Goal: Task Accomplishment & Management: Use online tool/utility

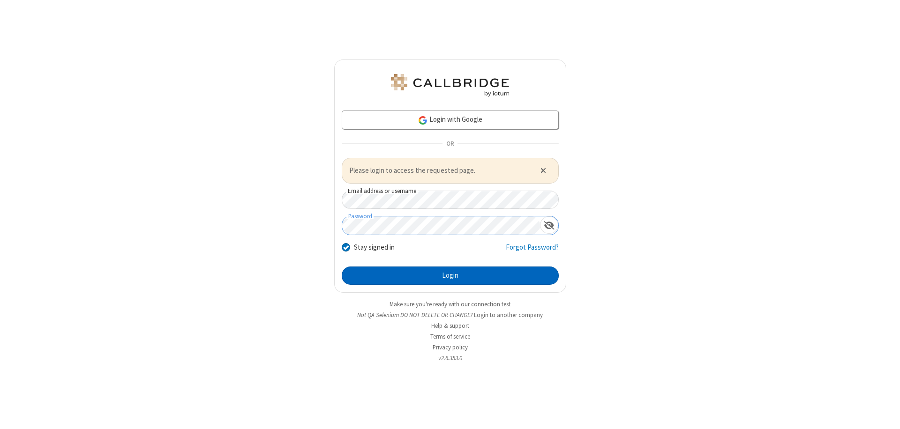
click at [450, 276] on button "Login" at bounding box center [450, 276] width 217 height 19
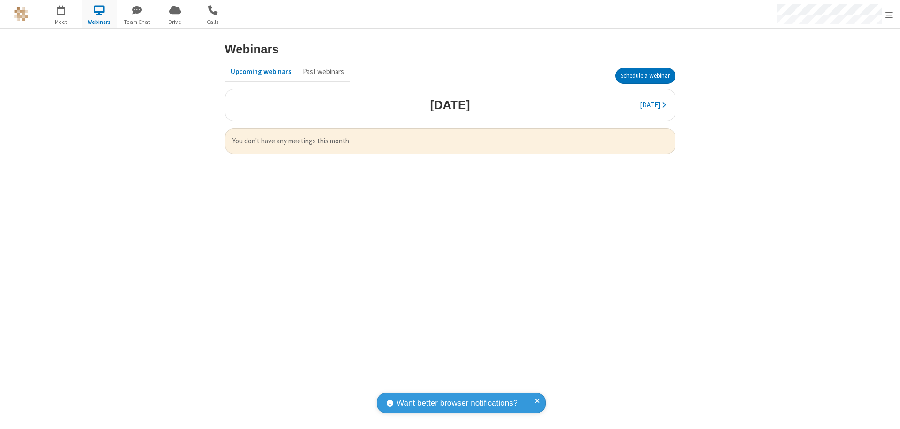
click at [645, 76] on button "Schedule a Webinar" at bounding box center [645, 76] width 60 height 16
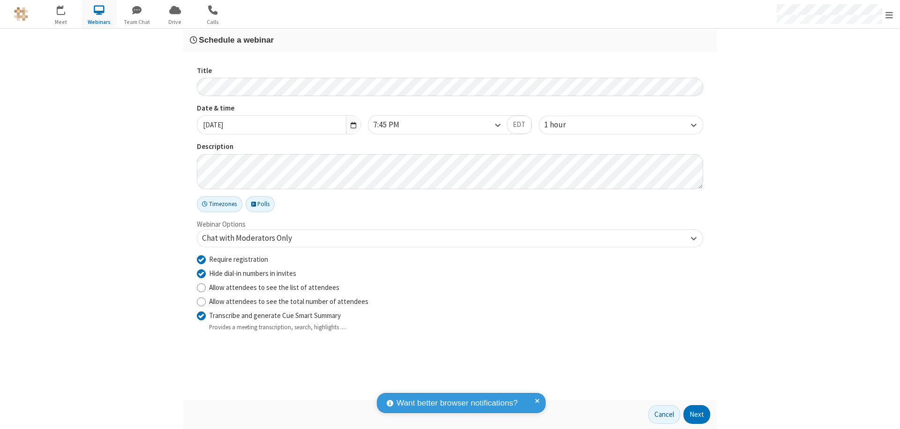
click at [201, 259] on input "Require registration" at bounding box center [201, 260] width 9 height 10
checkbox input "false"
click at [697, 415] on button "Next" at bounding box center [696, 414] width 27 height 19
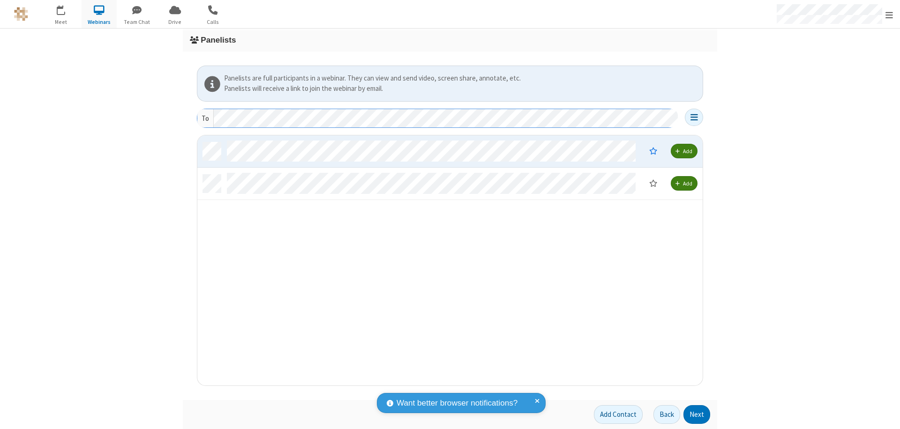
scroll to position [243, 498]
click at [697, 415] on button "Next" at bounding box center [696, 414] width 27 height 19
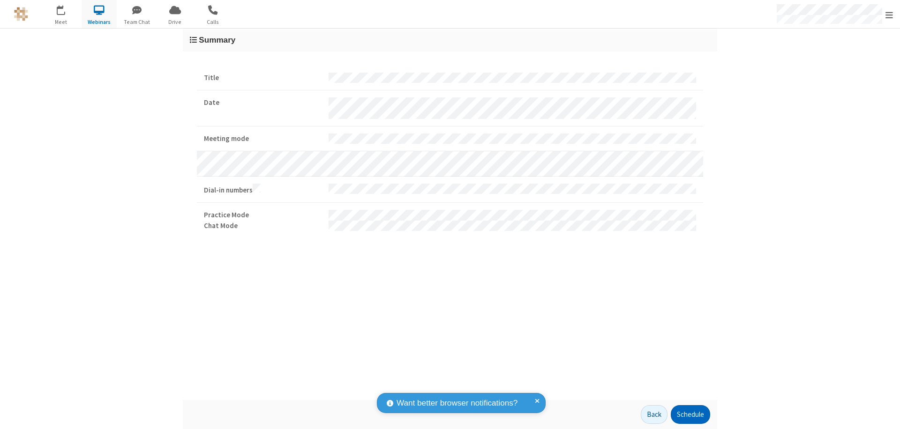
click at [690, 415] on button "Schedule" at bounding box center [690, 414] width 39 height 19
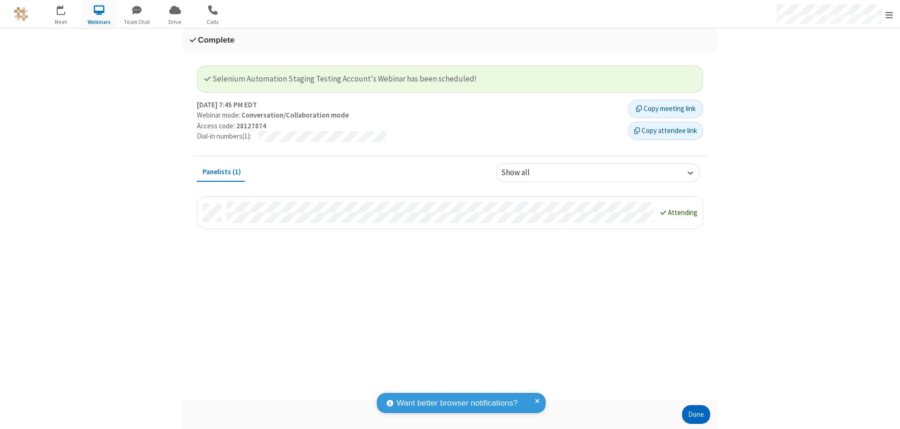
click at [696, 415] on button "Done" at bounding box center [696, 414] width 28 height 19
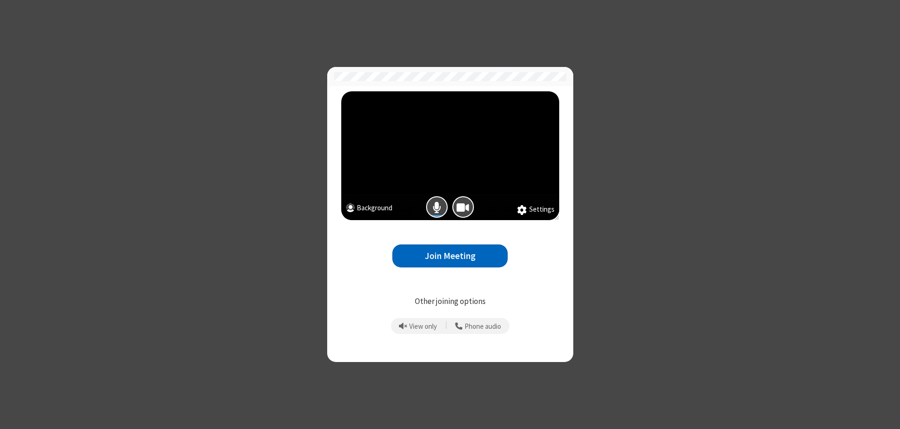
click at [450, 256] on button "Join Meeting" at bounding box center [449, 256] width 115 height 23
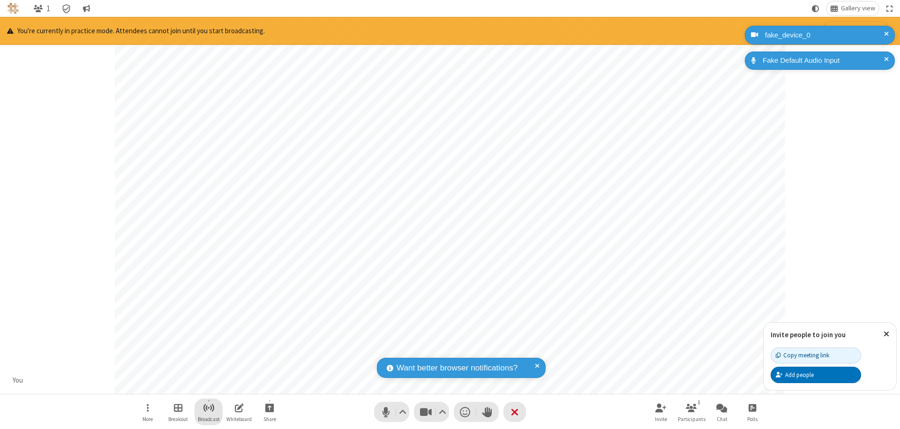
click at [208, 408] on span "Start broadcast" at bounding box center [209, 408] width 12 height 12
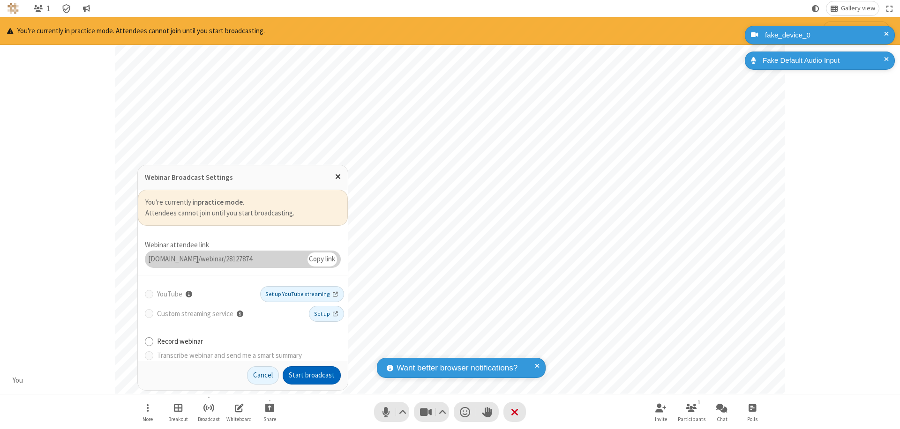
click at [312, 375] on button "Start broadcast" at bounding box center [312, 376] width 58 height 19
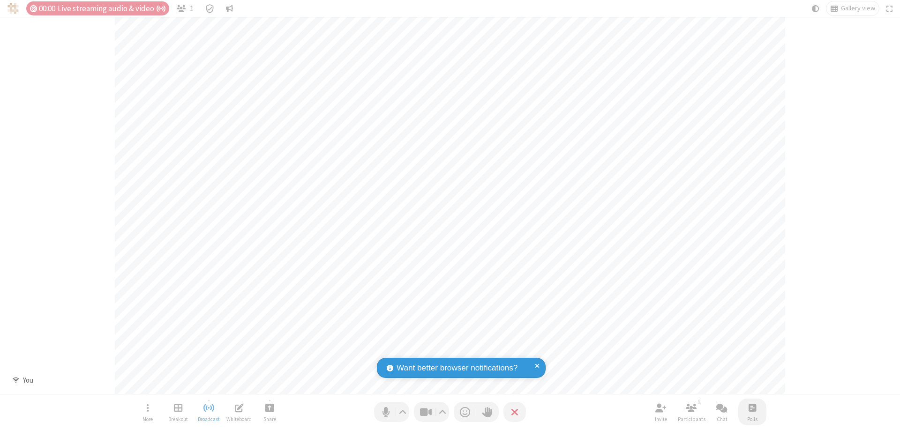
click at [752, 408] on span "Open poll" at bounding box center [752, 408] width 7 height 12
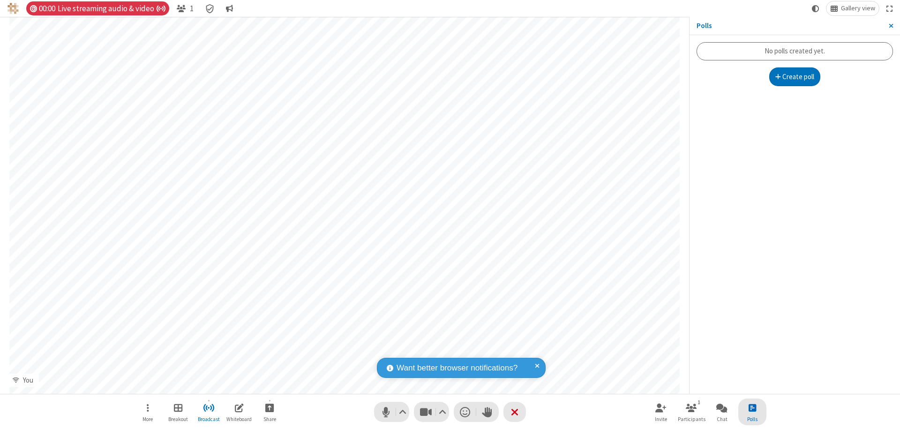
click at [794, 77] on button "Create poll" at bounding box center [795, 76] width 52 height 19
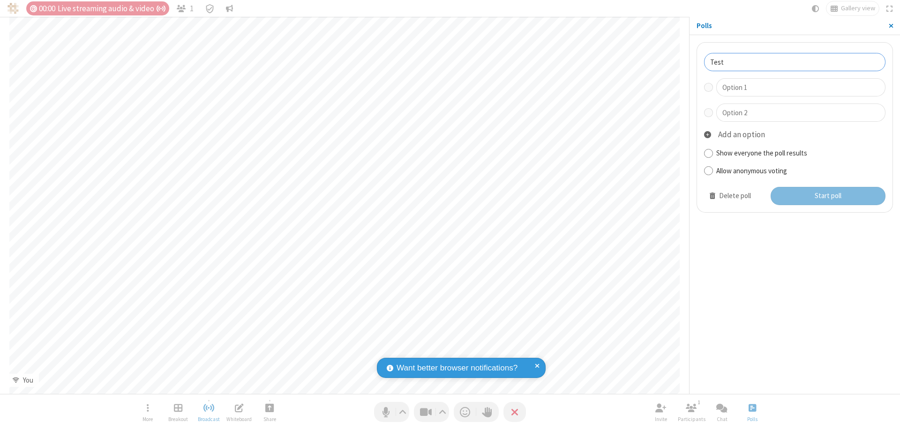
type input "Test"
type input "Yes"
type input "No"
click at [827, 196] on button "Start poll" at bounding box center [828, 196] width 115 height 19
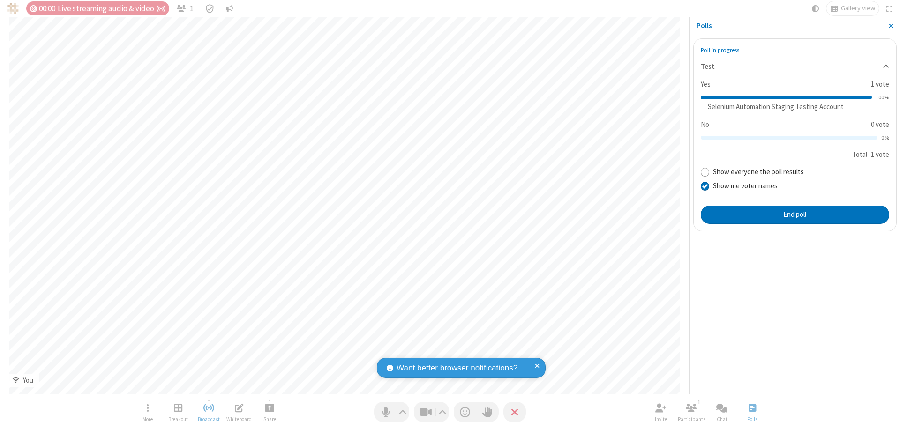
click at [891, 26] on span "Close sidebar" at bounding box center [891, 25] width 5 height 7
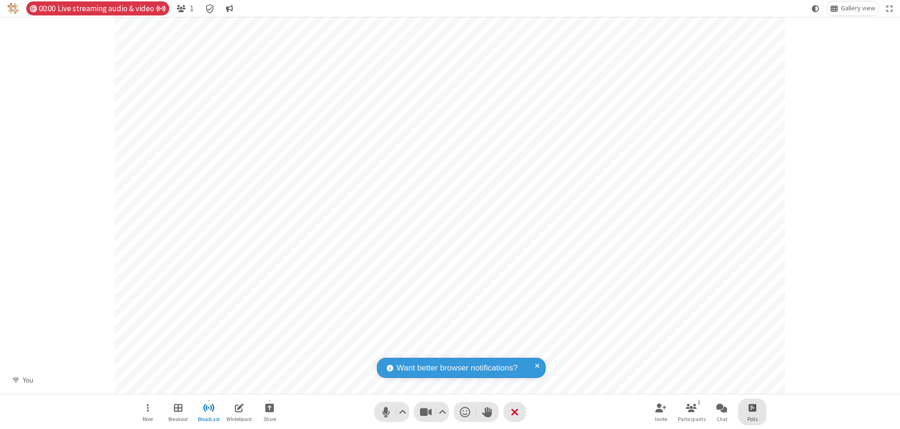
click at [752, 408] on span "Open poll" at bounding box center [752, 408] width 7 height 12
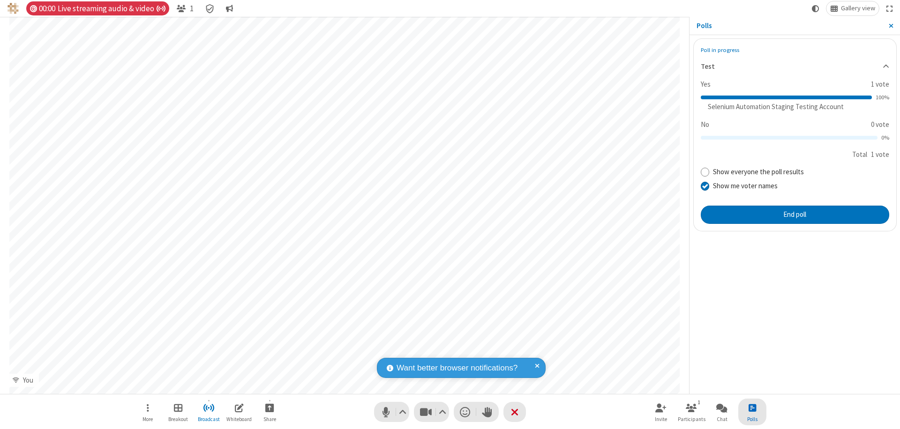
click at [794, 215] on button "End poll" at bounding box center [795, 215] width 188 height 19
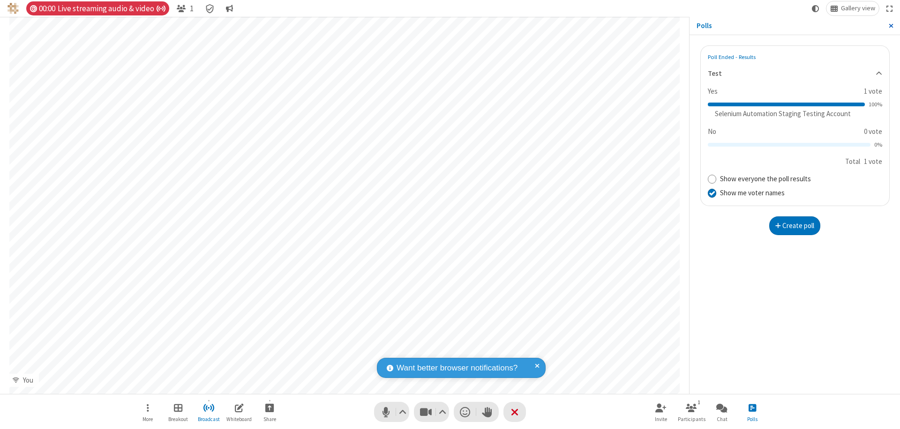
click at [891, 26] on span "Close sidebar" at bounding box center [891, 25] width 5 height 7
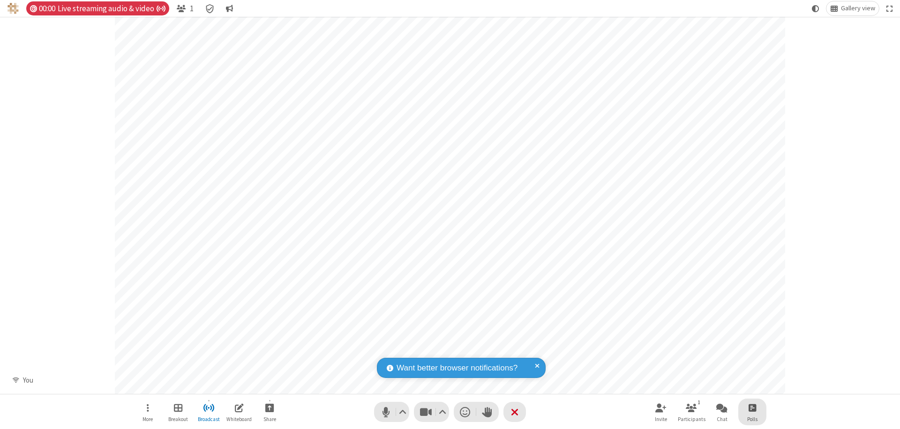
click at [752, 408] on span "Open poll" at bounding box center [752, 408] width 7 height 12
